Goal: Check status: Check status

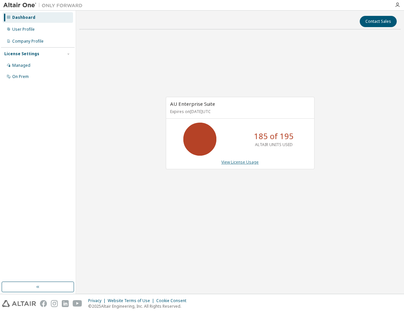
click at [239, 163] on link "View License Usage" at bounding box center [239, 162] width 37 height 6
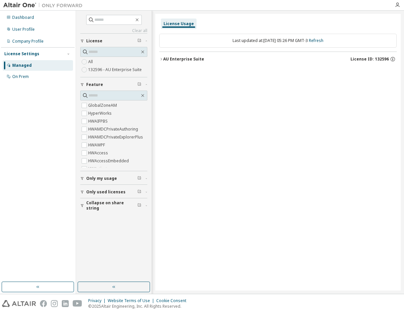
click at [165, 61] on div "AU Enterprise Suite" at bounding box center [183, 58] width 41 height 5
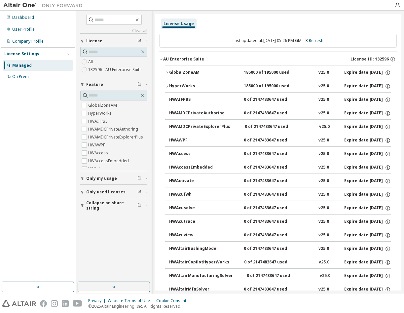
click at [165, 86] on icon "button" at bounding box center [167, 86] width 4 height 4
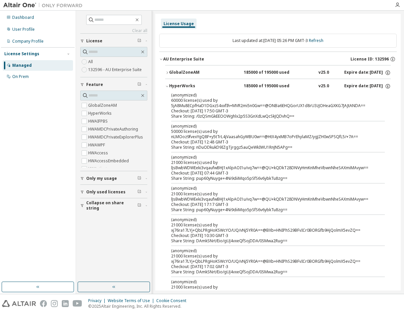
click at [166, 77] on button "GlobalZoneAM 185000 of 195000 used v25.0 Expire date: 2025-09-29" at bounding box center [278, 72] width 226 height 15
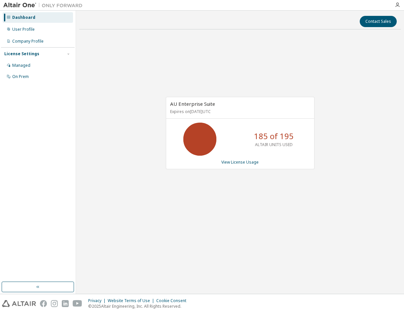
drag, startPoint x: 240, startPoint y: 196, endPoint x: 220, endPoint y: 252, distance: 59.5
click at [220, 252] on div "Contact Sales AU Enterprise Suite Expires on September 29, 2025 UTC 185 of 195 …" at bounding box center [239, 152] width 321 height 277
click at [341, 241] on div "Contact Sales AU Enterprise Suite Expires on [DATE] UTC 185 of 195 ALTAIR UNITS…" at bounding box center [239, 152] width 321 height 277
click at [330, 193] on div "AU Enterprise Suite Expires on [DATE] UTC 185 of 195 ALTAIR UNITS USED View Lic…" at bounding box center [239, 137] width 321 height 204
drag, startPoint x: 226, startPoint y: 232, endPoint x: 95, endPoint y: 94, distance: 190.7
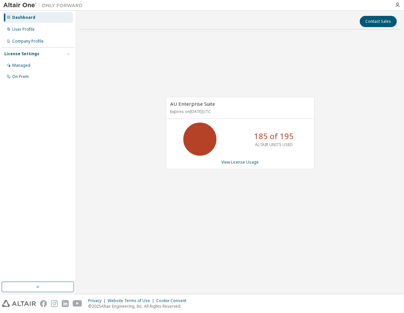
click at [225, 232] on div "AU Enterprise Suite Expires on [DATE] UTC 185 of 195 ALTAIR UNITS USED View Lic…" at bounding box center [239, 137] width 321 height 204
click at [184, 187] on div "AU Enterprise Suite Expires on [DATE] UTC 185 of 195 ALTAIR UNITS USED View Lic…" at bounding box center [239, 137] width 321 height 204
